Goal: Task Accomplishment & Management: Use online tool/utility

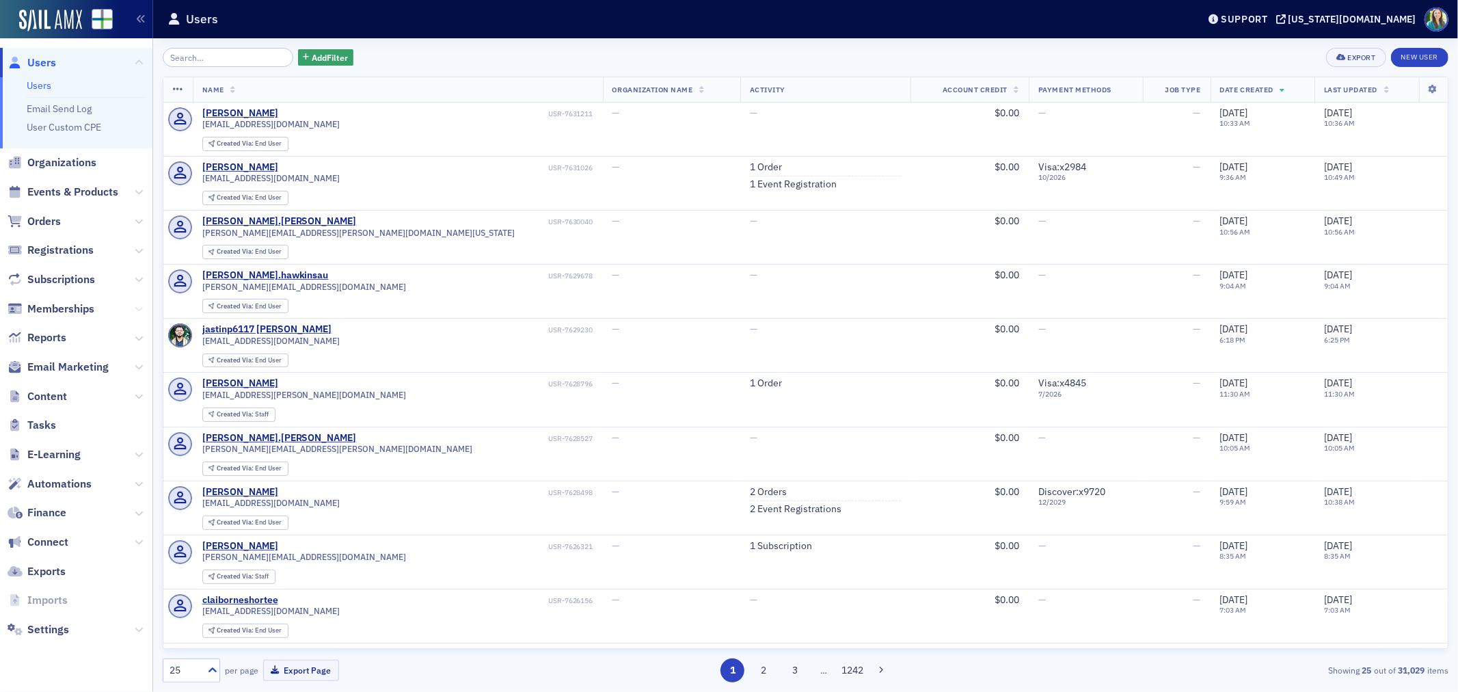
click at [139, 310] on icon at bounding box center [139, 309] width 8 height 8
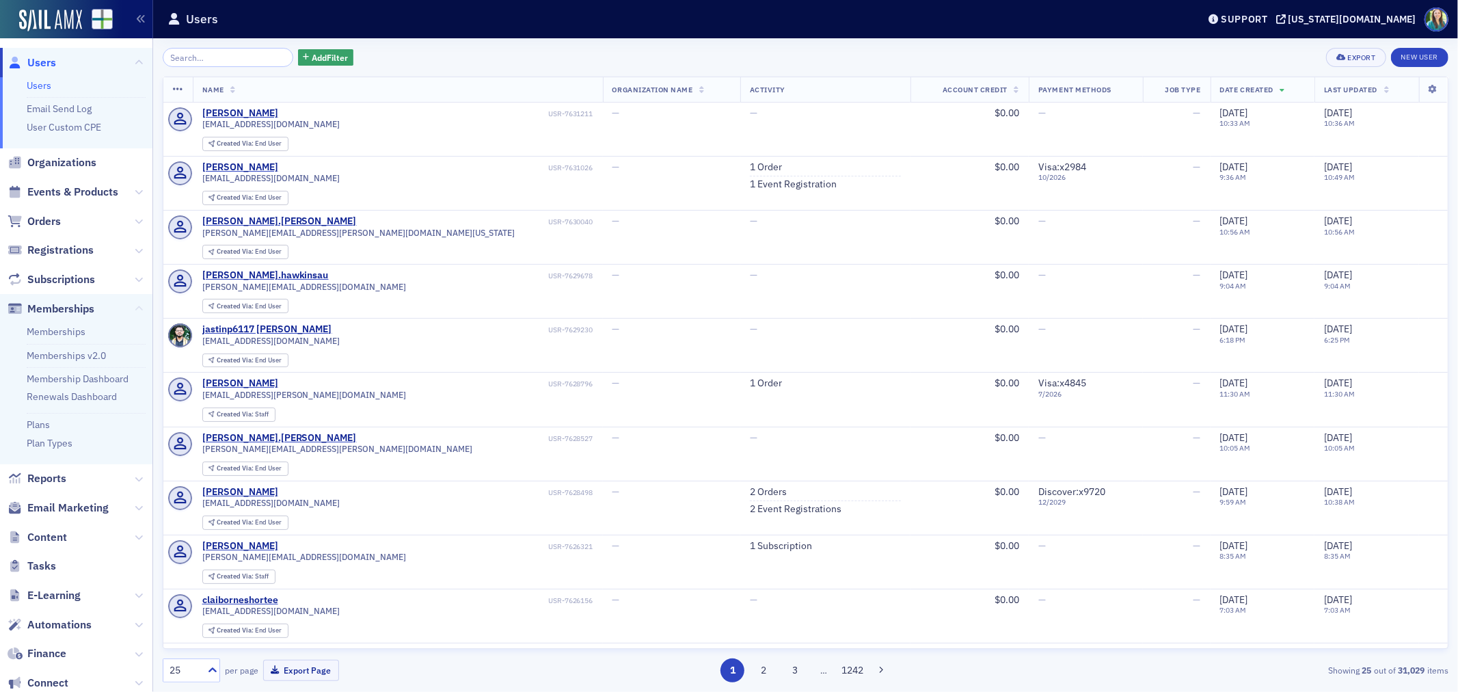
click at [135, 306] on icon at bounding box center [139, 309] width 8 height 8
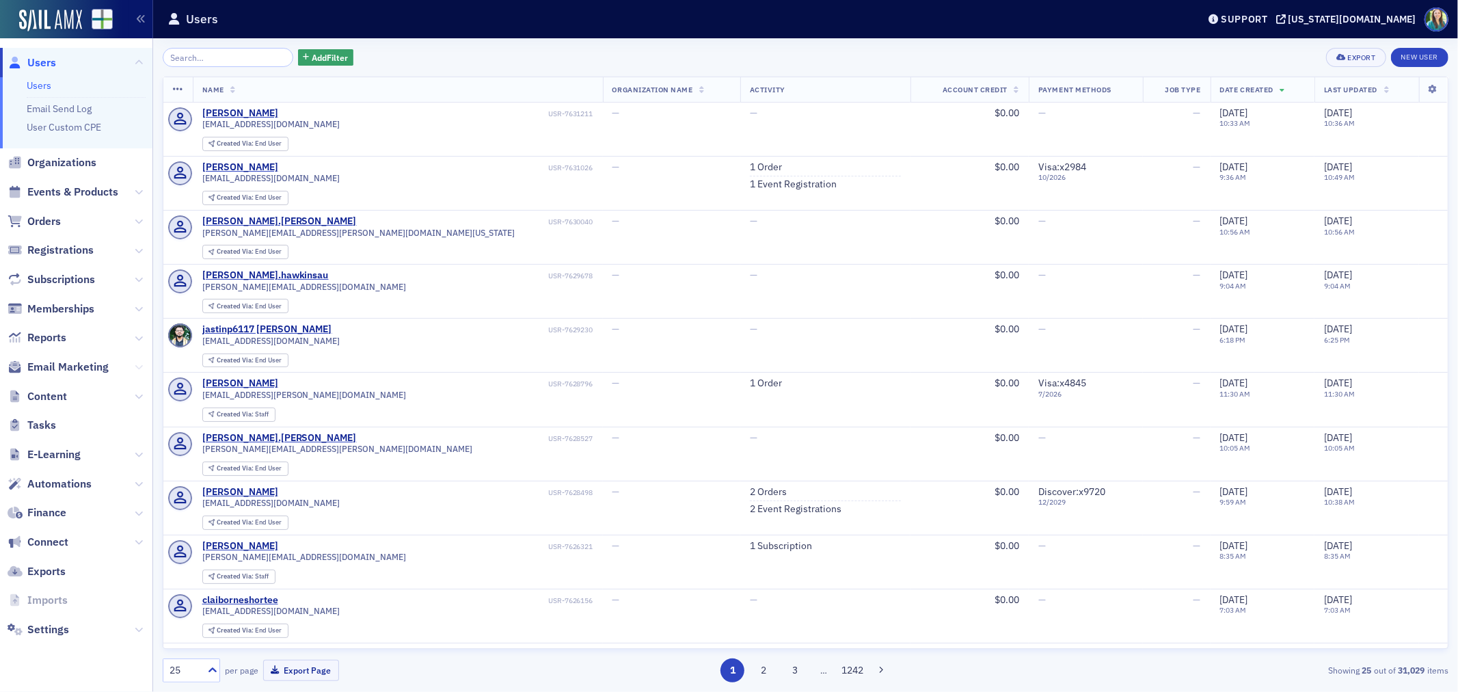
click at [135, 365] on icon at bounding box center [139, 367] width 8 height 8
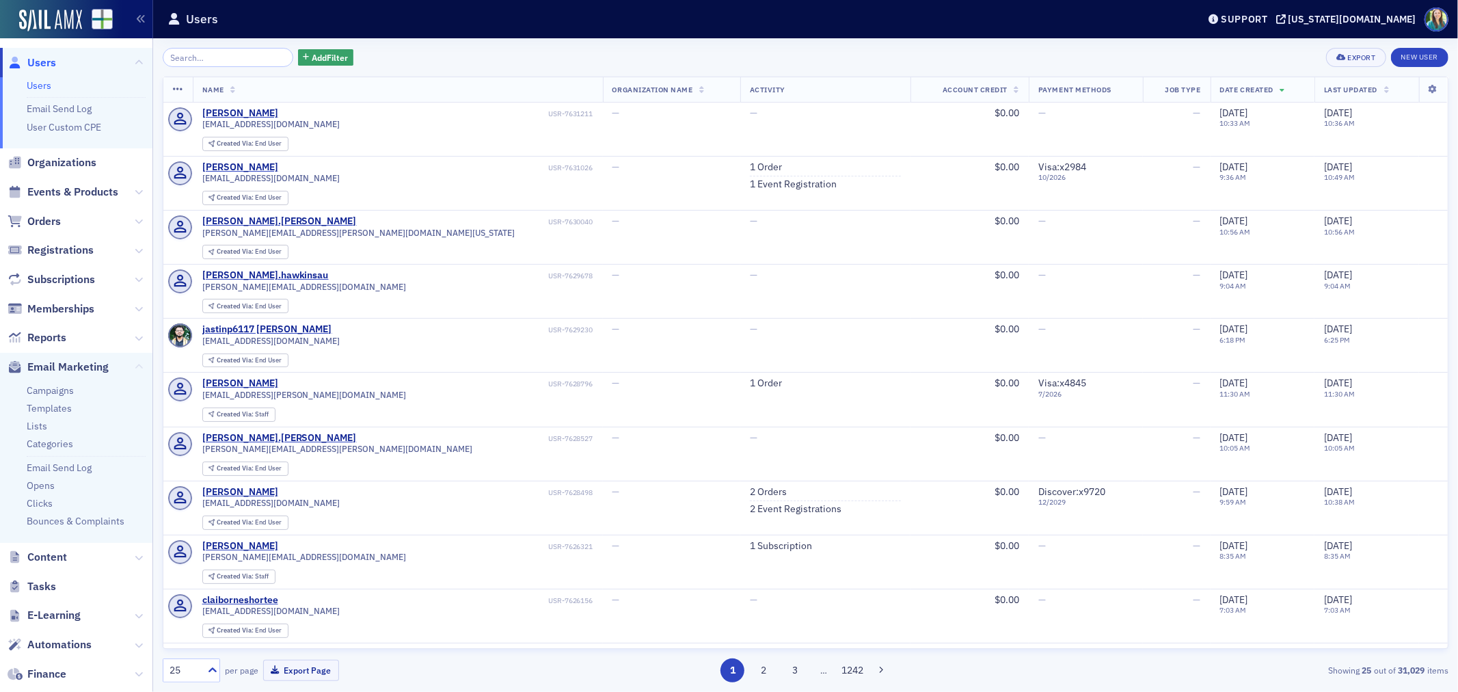
click at [135, 365] on span "Email Marketing" at bounding box center [76, 367] width 152 height 29
click at [135, 363] on icon at bounding box center [139, 367] width 8 height 8
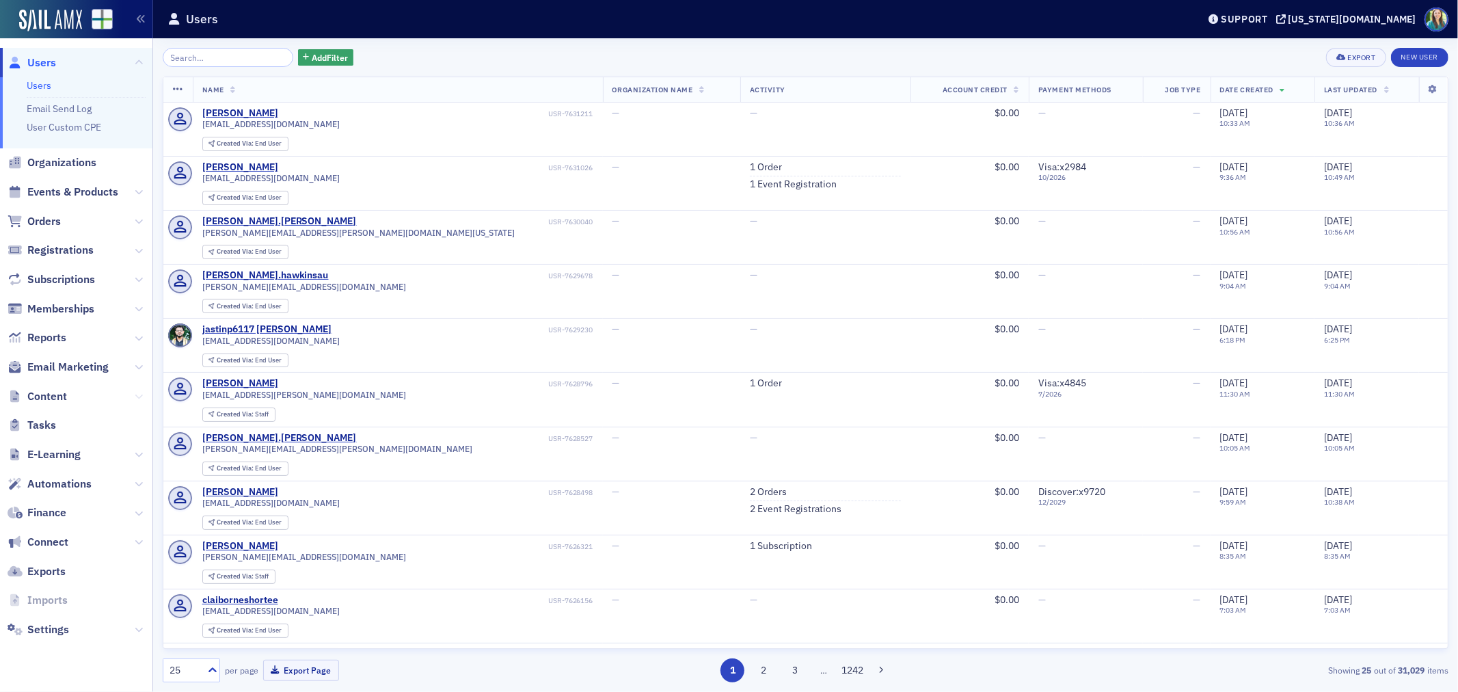
click at [137, 396] on icon at bounding box center [139, 396] width 8 height 8
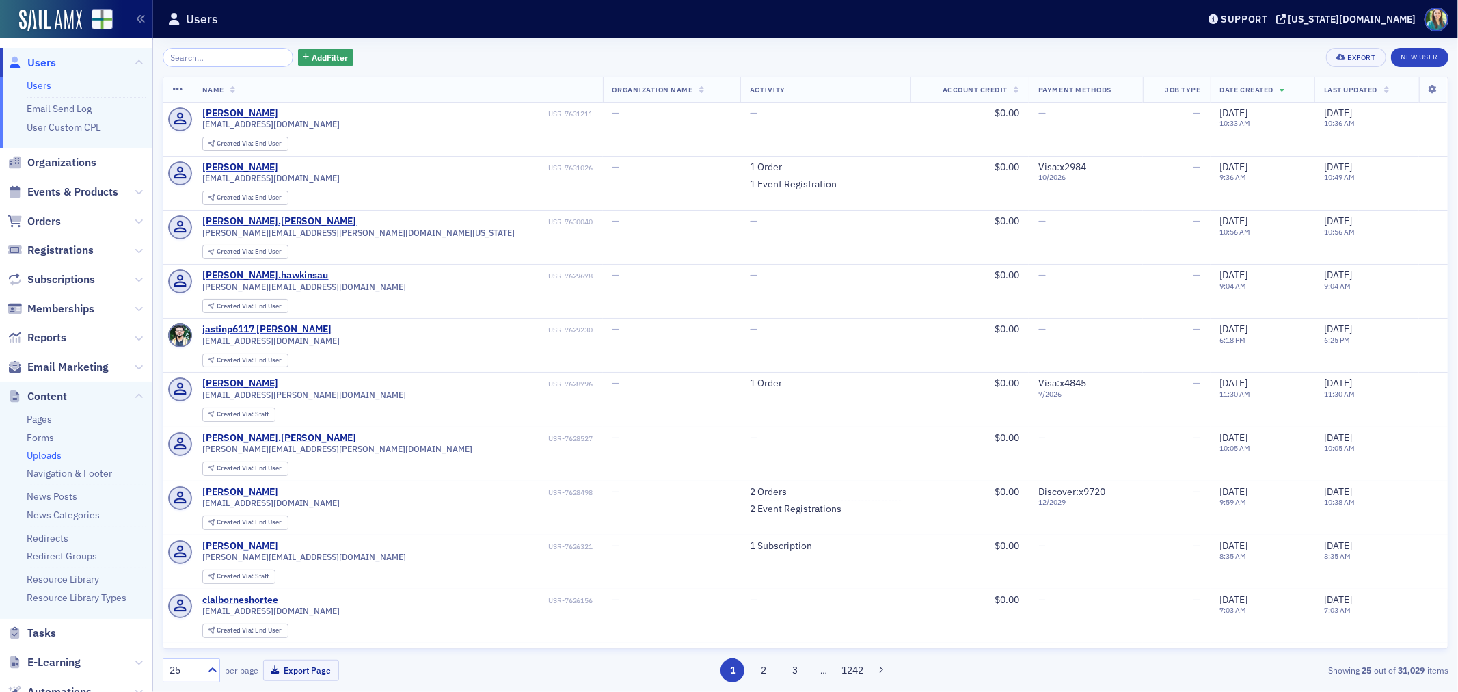
click at [36, 457] on link "Uploads" at bounding box center [44, 455] width 35 height 12
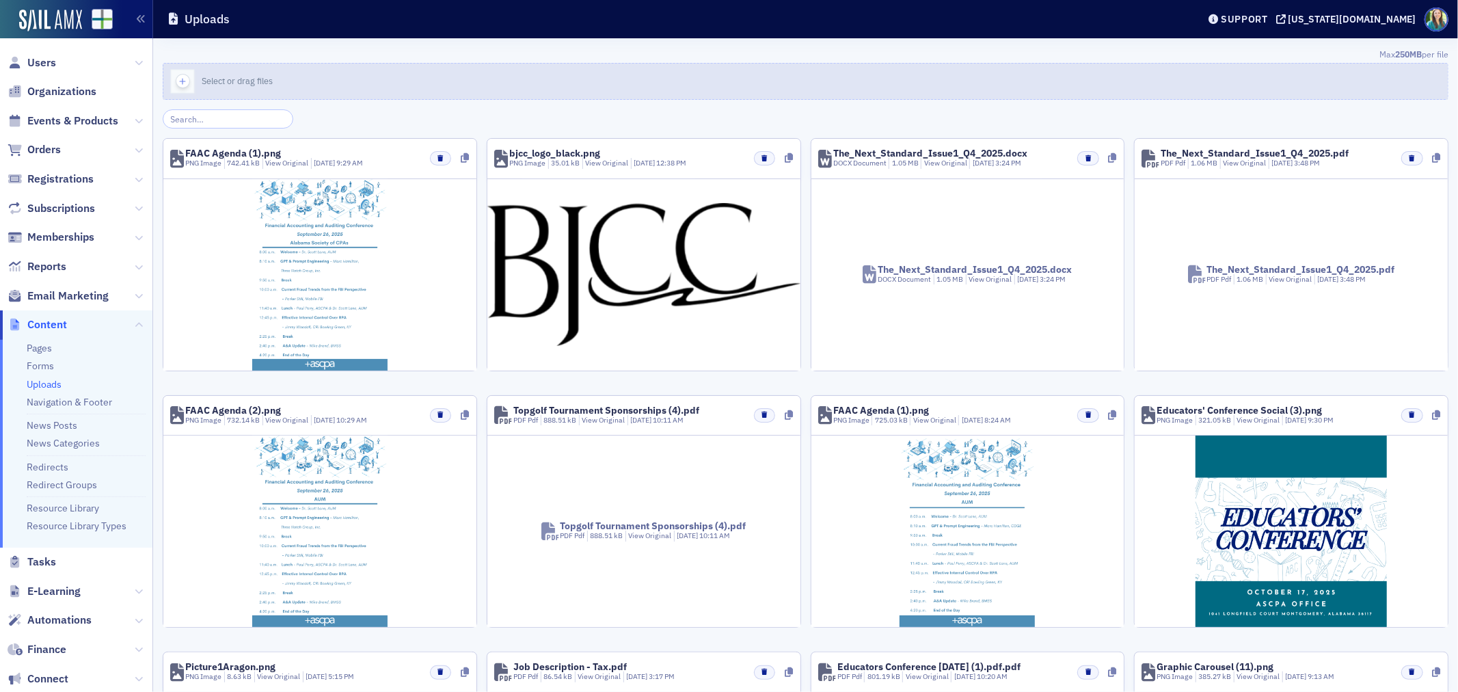
click at [211, 72] on button "Select or drag files" at bounding box center [806, 81] width 1286 height 37
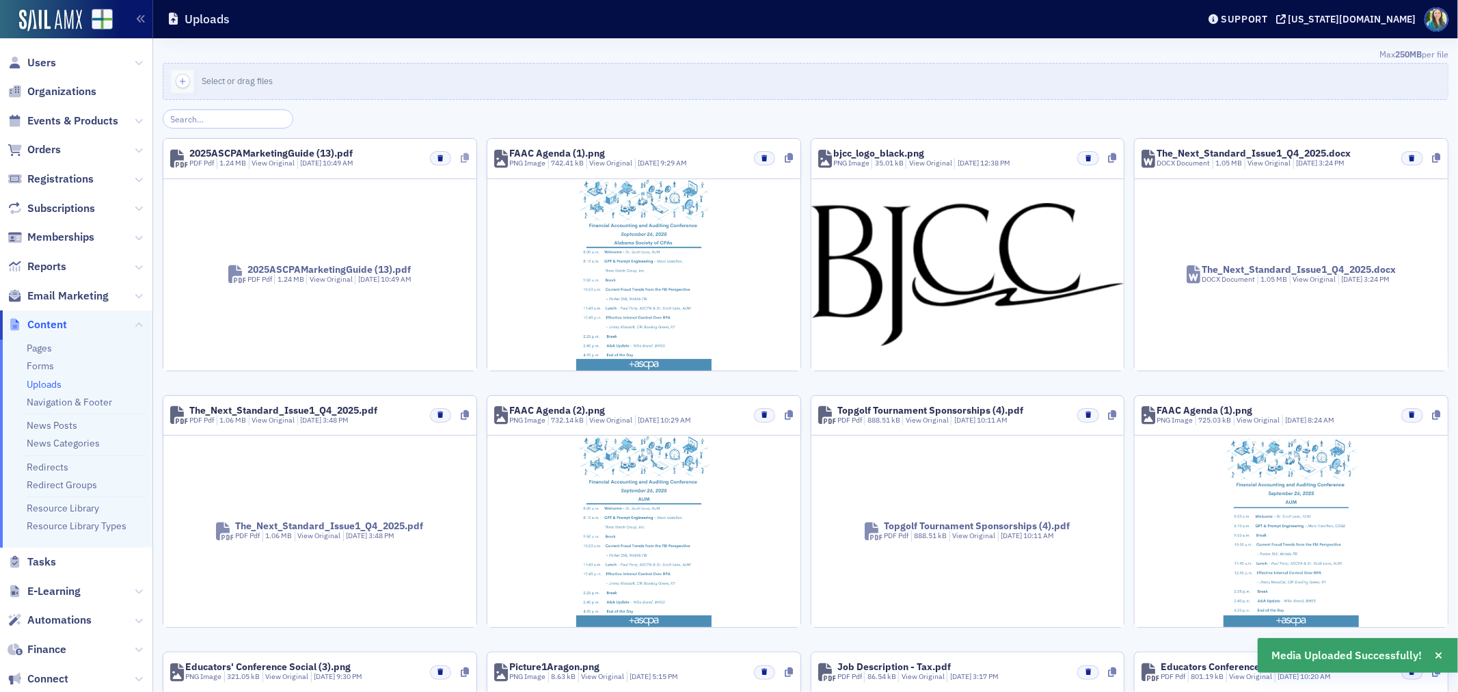
click at [461, 157] on icon at bounding box center [465, 158] width 8 height 10
click at [80, 292] on span "Email Marketing" at bounding box center [67, 295] width 81 height 15
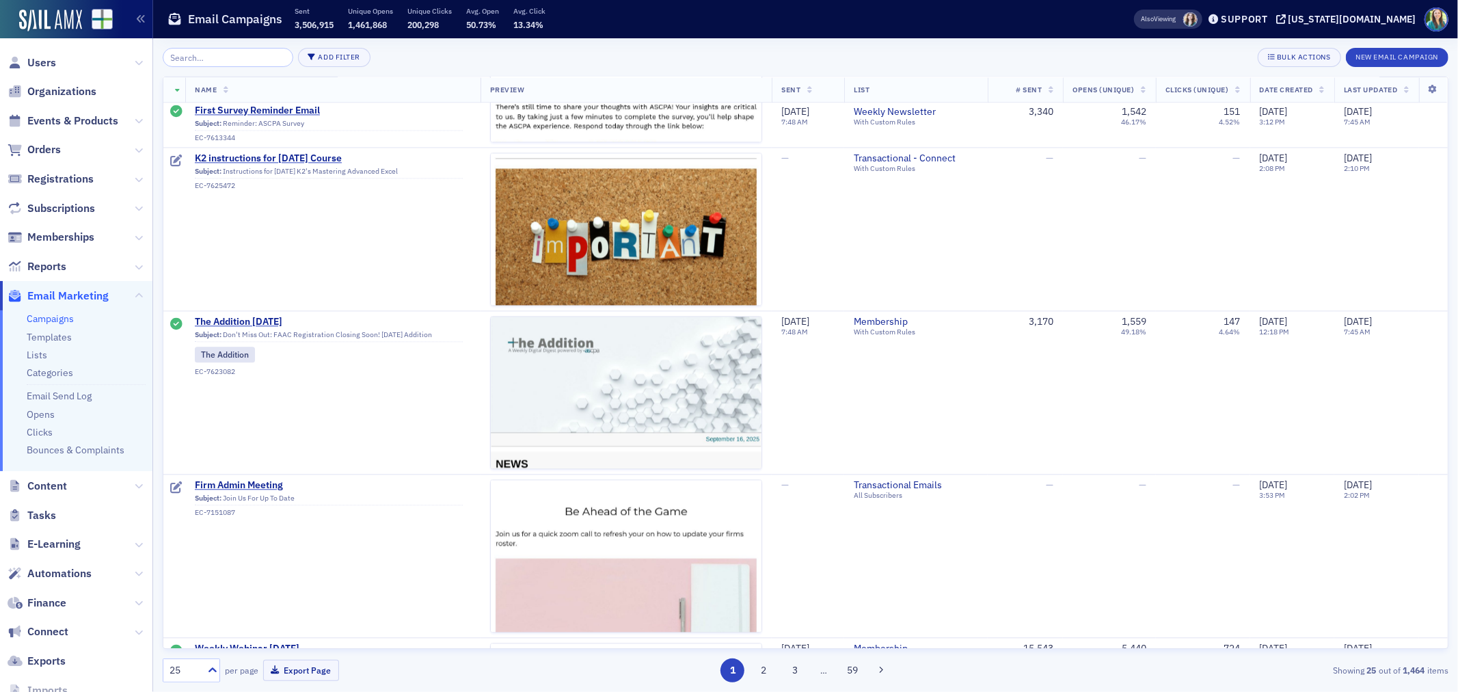
scroll to position [2582, 0]
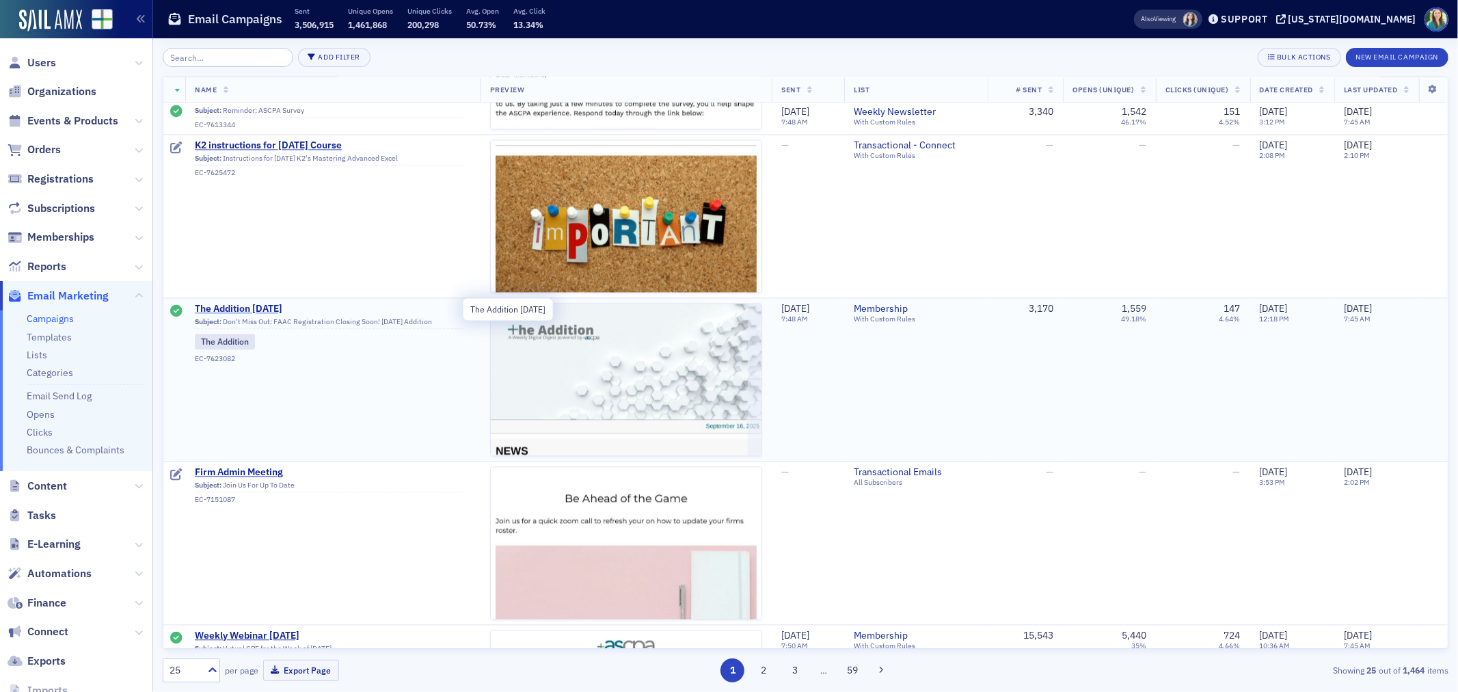
click at [270, 305] on span "The Addition [DATE]" at bounding box center [329, 309] width 268 height 12
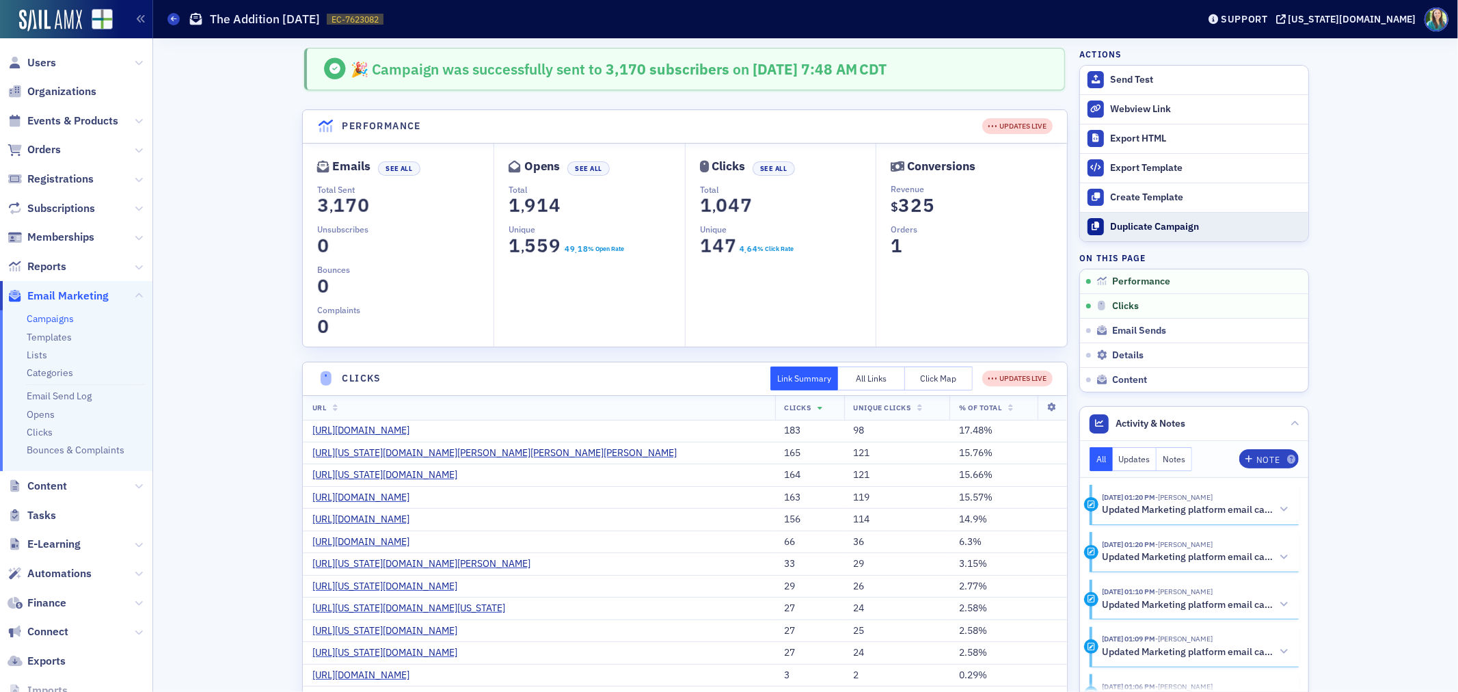
click at [1133, 223] on div "Duplicate Campaign" at bounding box center [1205, 227] width 191 height 12
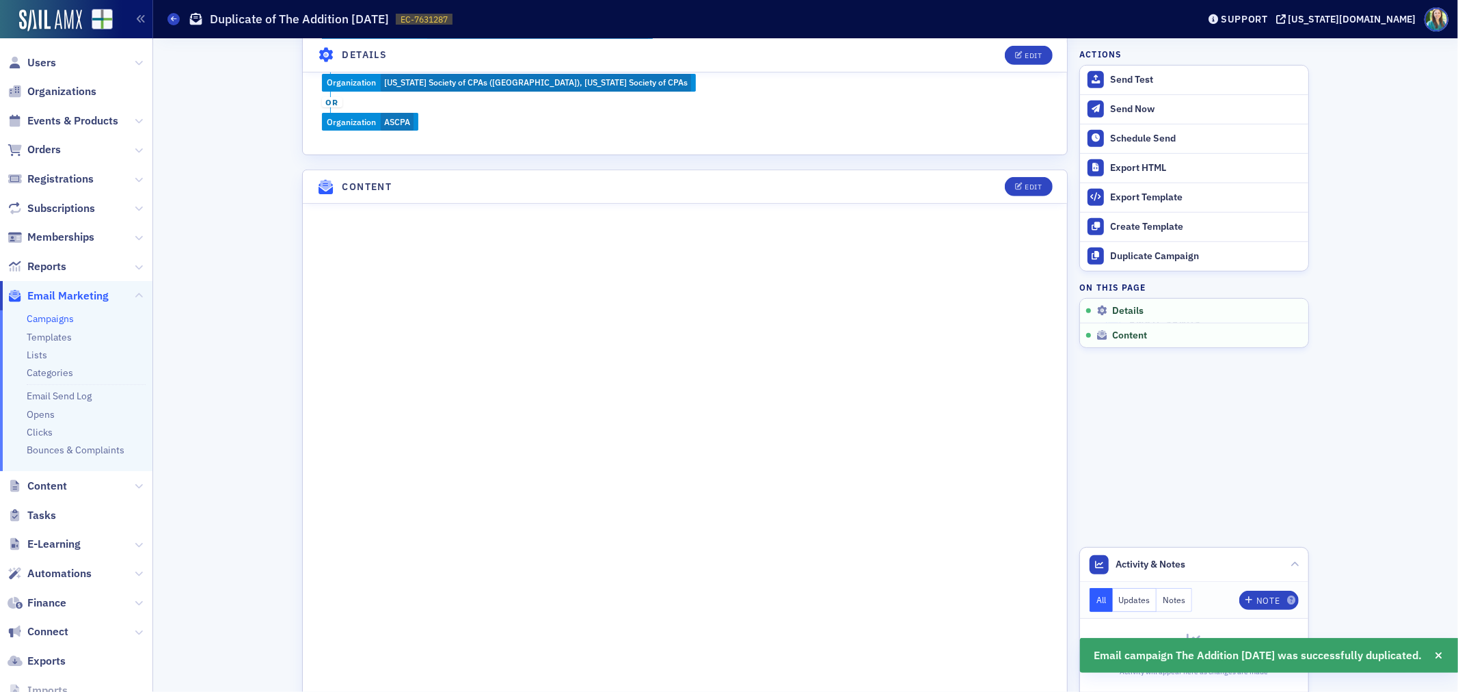
scroll to position [607, 0]
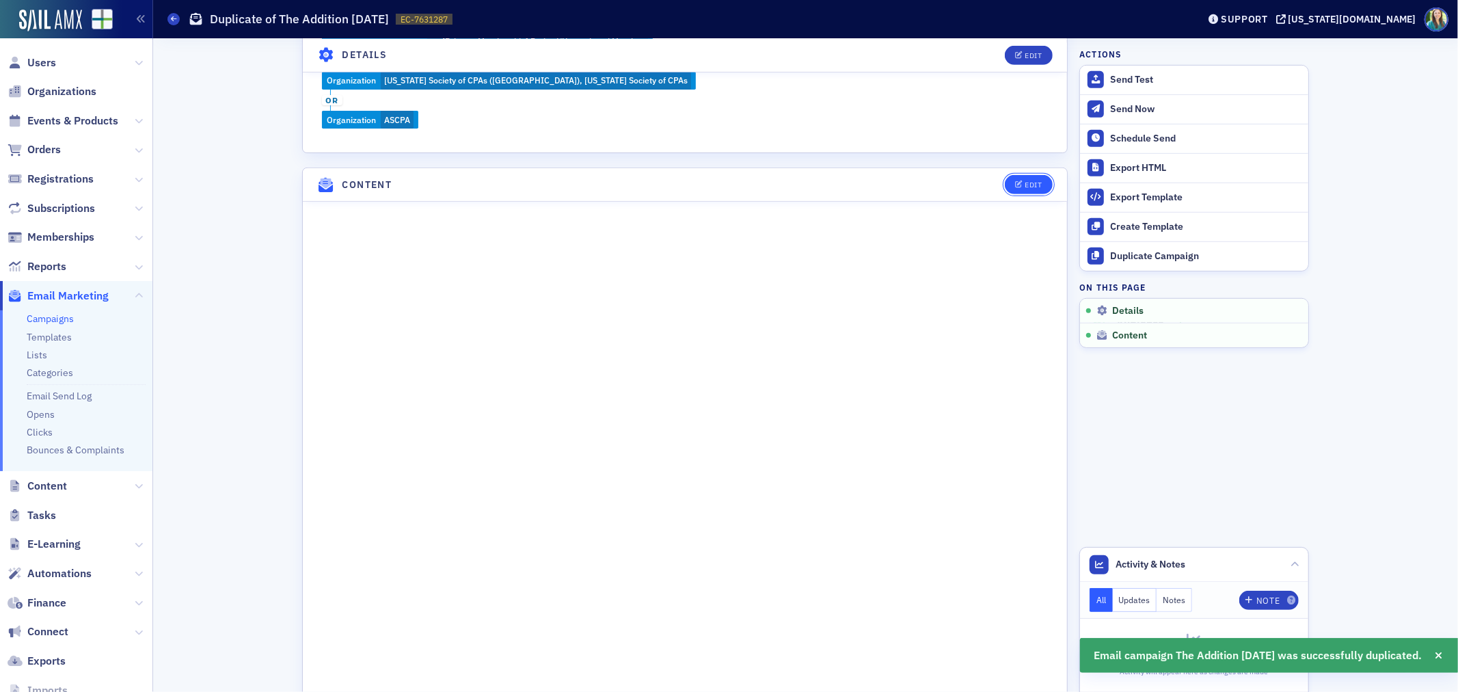
click at [1030, 186] on div "Edit" at bounding box center [1033, 185] width 17 height 8
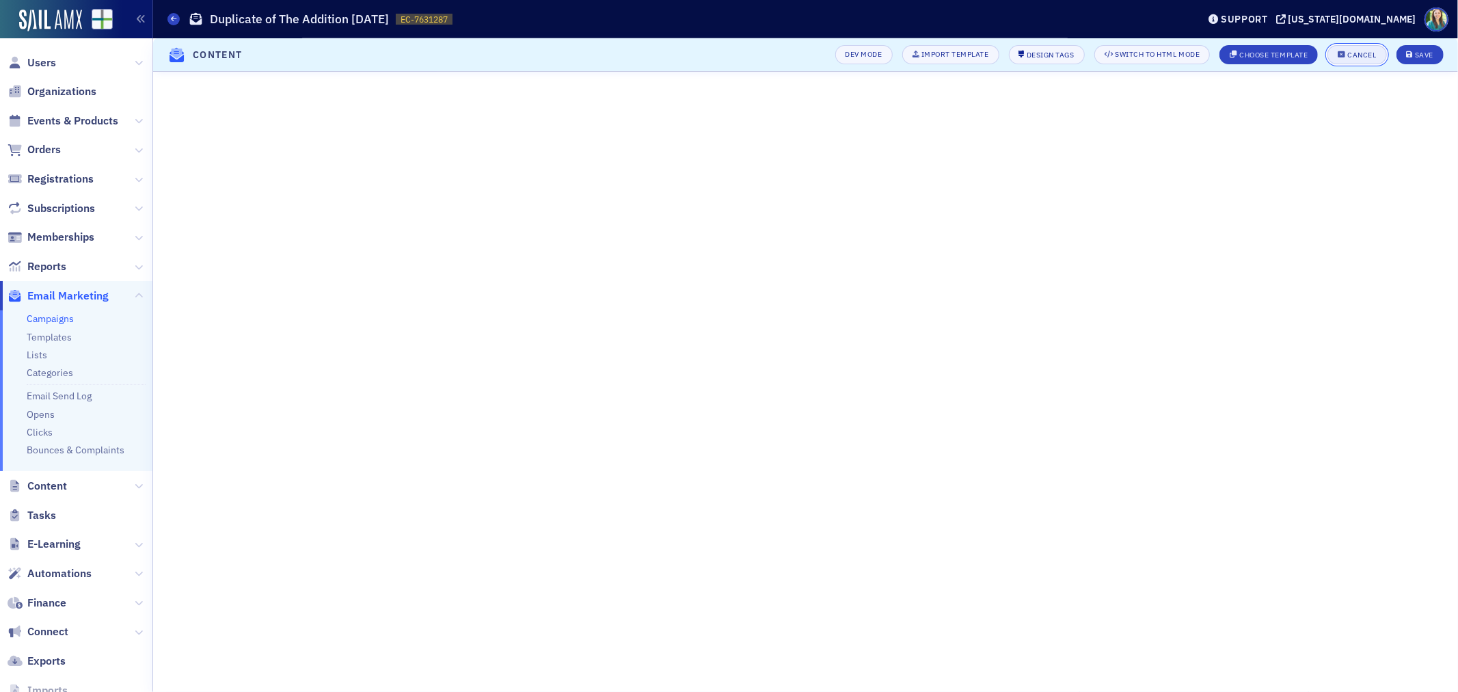
click at [1359, 53] on div "Cancel" at bounding box center [1362, 55] width 29 height 8
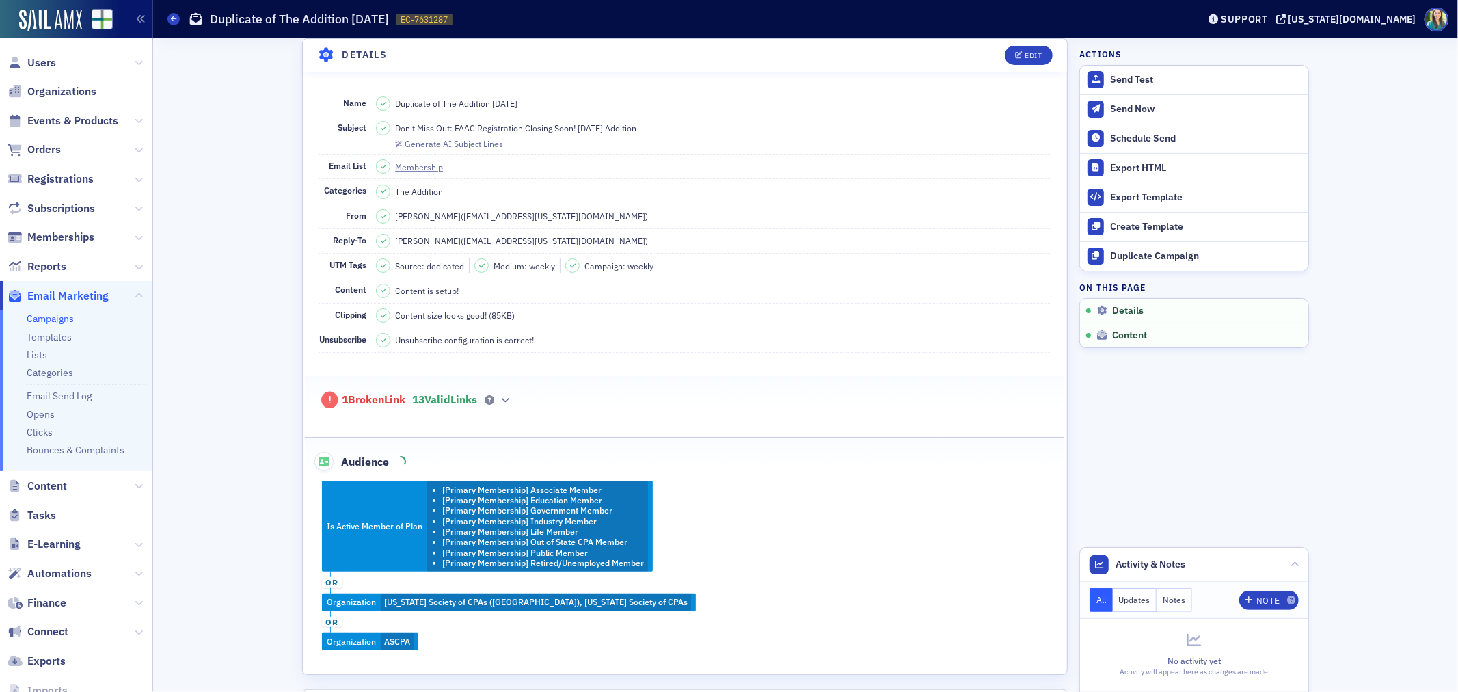
scroll to position [84, 0]
